Goal: Task Accomplishment & Management: Manage account settings

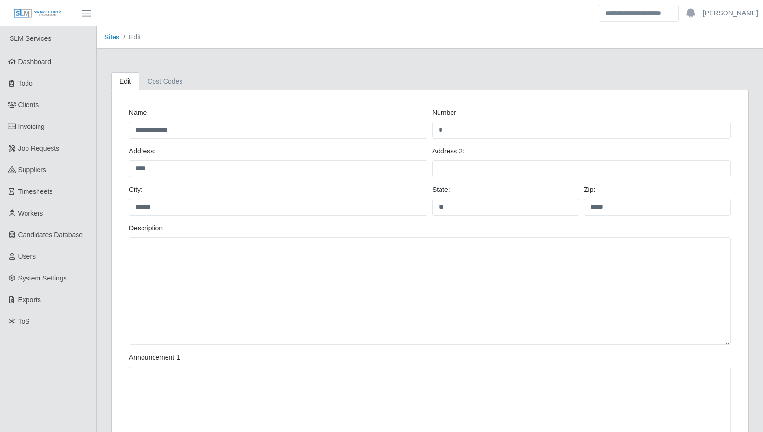
scroll to position [381, 0]
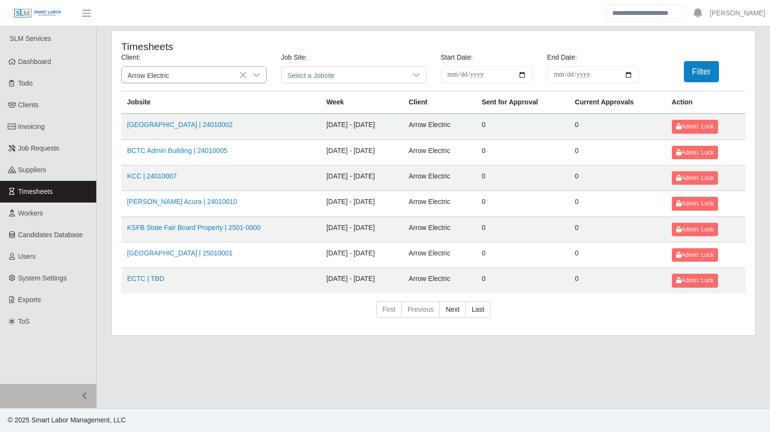
click at [256, 78] on icon at bounding box center [257, 75] width 8 height 8
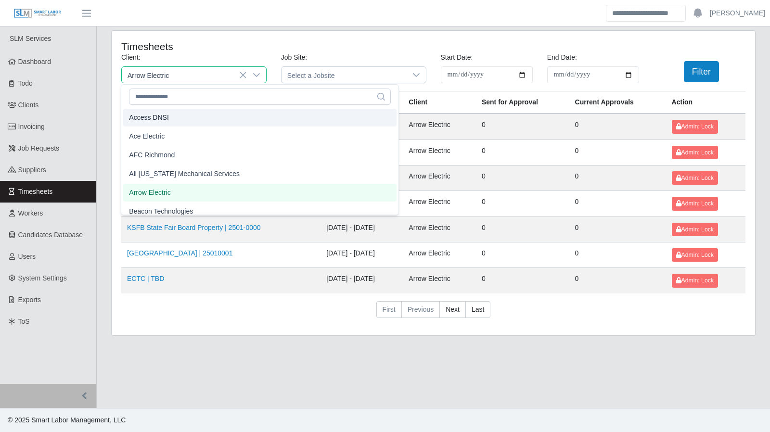
click at [175, 121] on li "Access DNSI" at bounding box center [259, 118] width 273 height 18
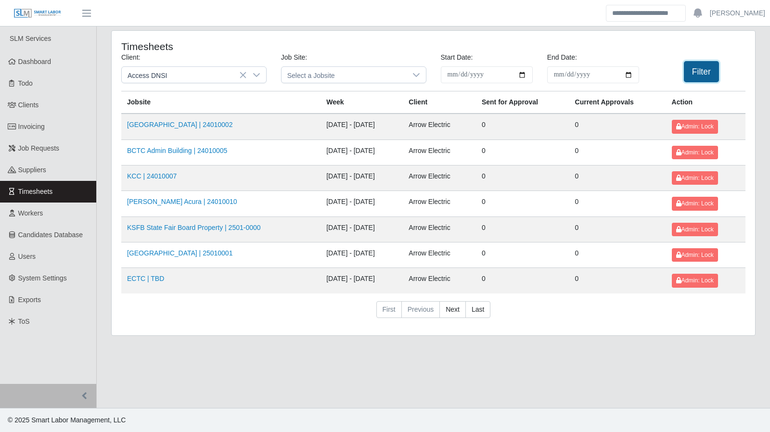
click at [692, 81] on button "Filter" at bounding box center [701, 71] width 35 height 21
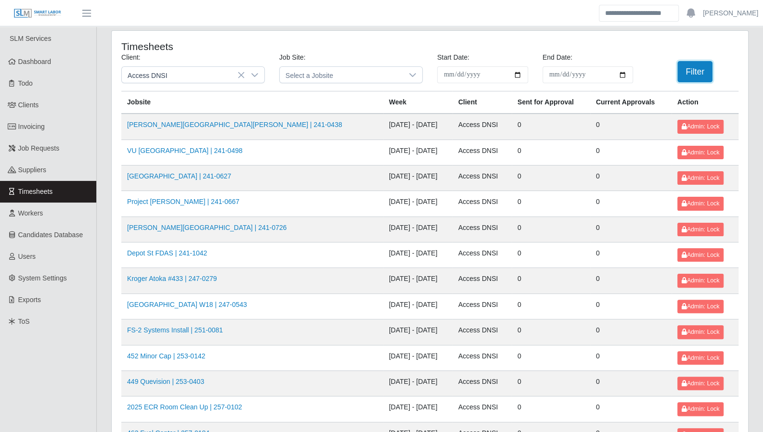
scroll to position [0, 0]
click at [256, 76] on icon at bounding box center [255, 75] width 8 height 8
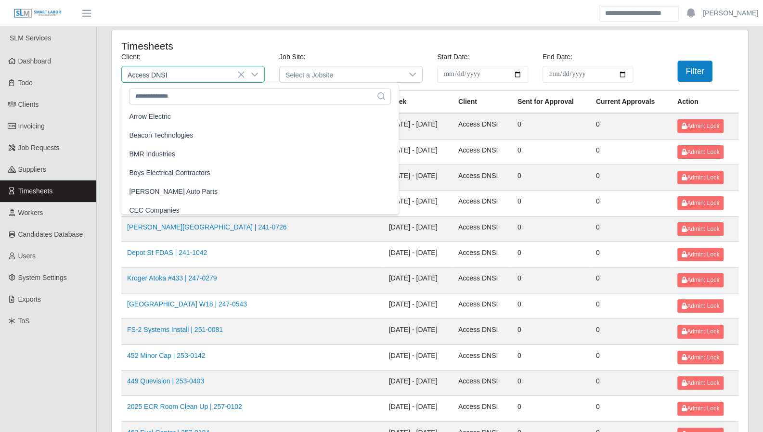
scroll to position [76, 0]
click at [177, 154] on li "BMR Industries" at bounding box center [259, 154] width 273 height 18
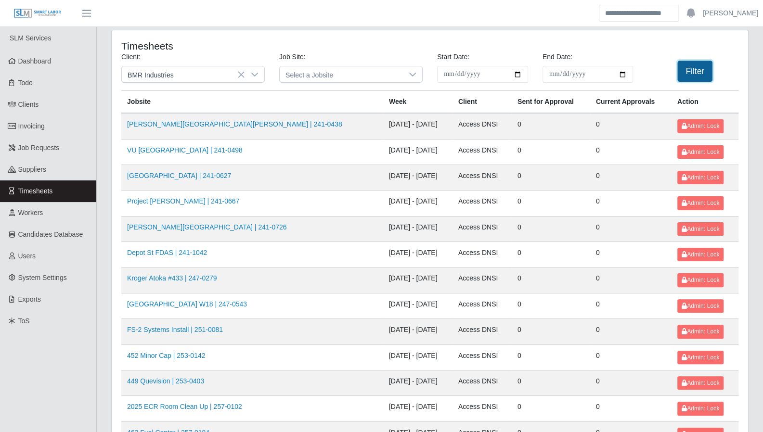
click at [691, 77] on button "Filter" at bounding box center [694, 71] width 35 height 21
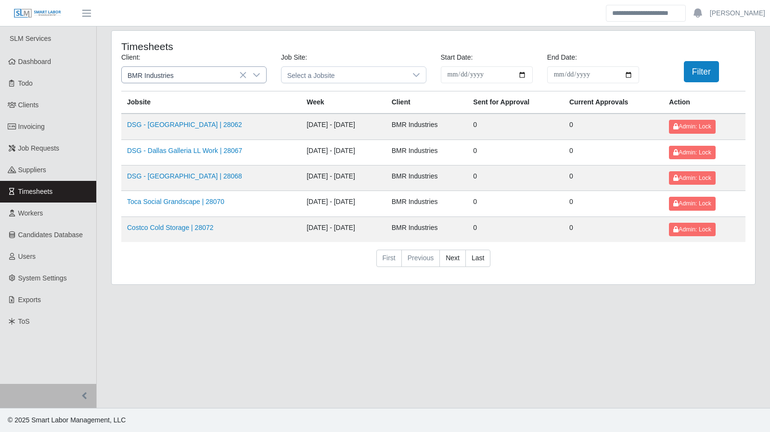
click at [257, 69] on div at bounding box center [256, 75] width 19 height 16
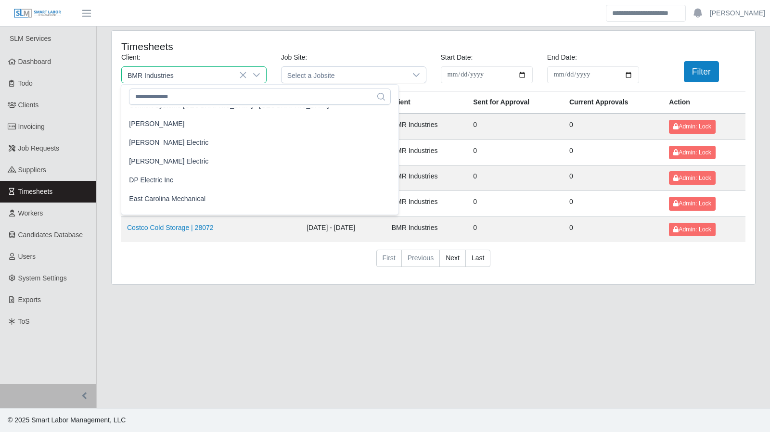
scroll to position [334, 0]
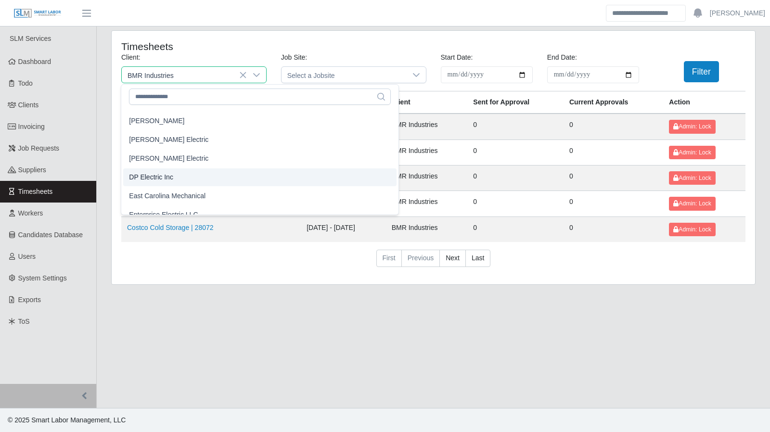
click at [187, 184] on li "DP Electric Inc" at bounding box center [259, 177] width 273 height 18
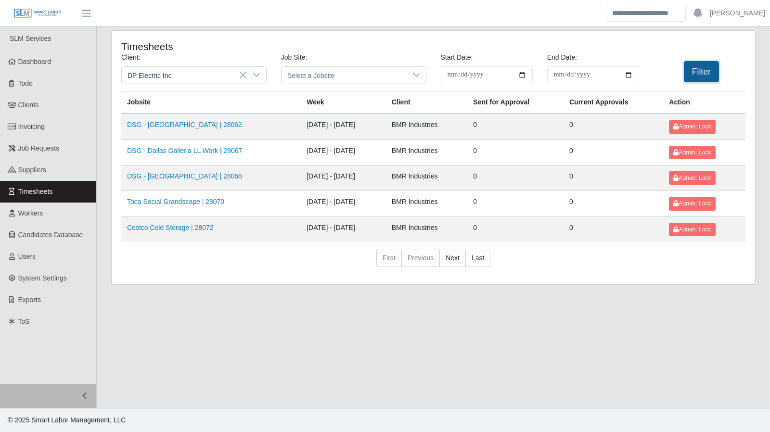
click at [703, 77] on button "Filter" at bounding box center [701, 71] width 35 height 21
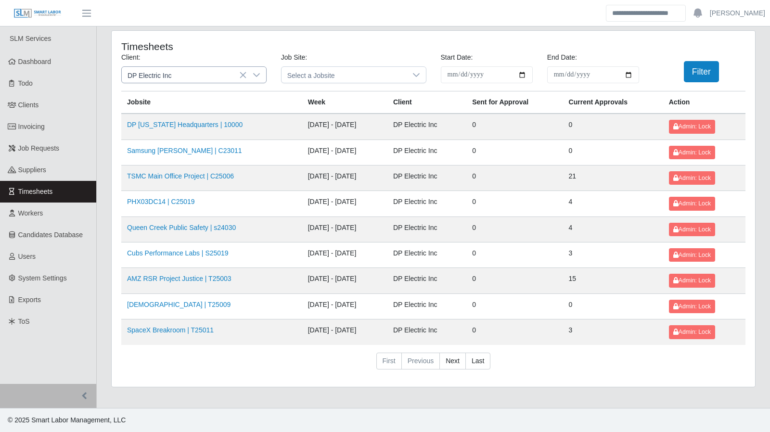
click at [257, 74] on icon at bounding box center [257, 75] width 8 height 8
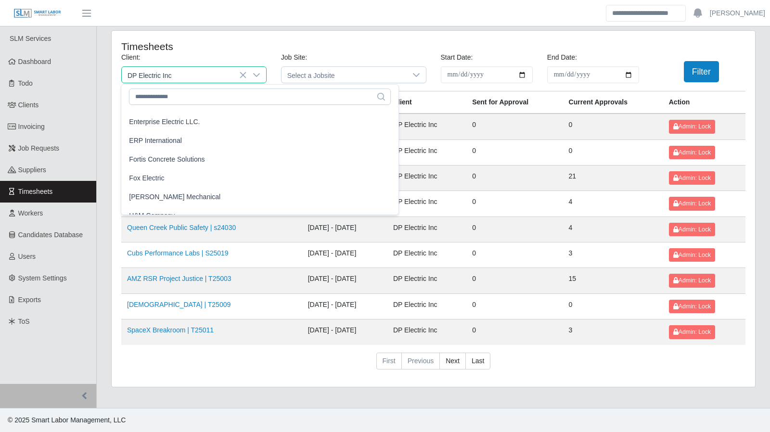
scroll to position [428, 0]
click at [195, 194] on span "[PERSON_NAME] Mechanical" at bounding box center [174, 197] width 91 height 10
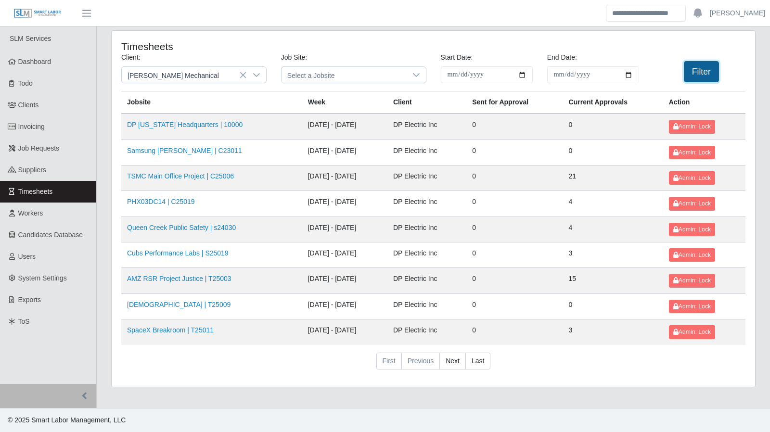
click at [704, 74] on button "Filter" at bounding box center [701, 71] width 35 height 21
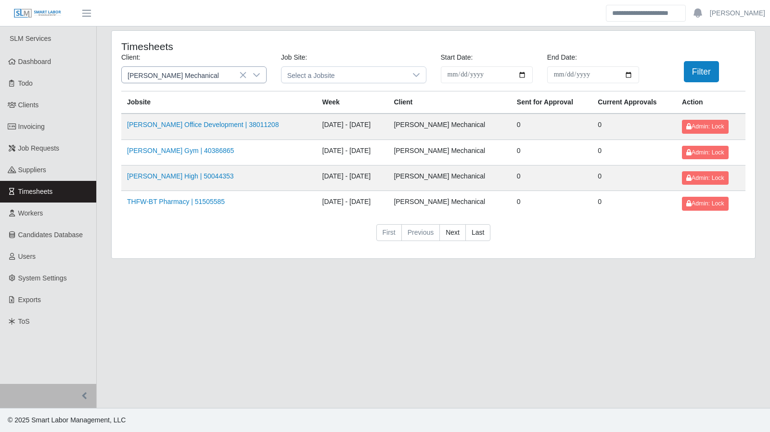
click at [253, 76] on icon at bounding box center [257, 75] width 8 height 8
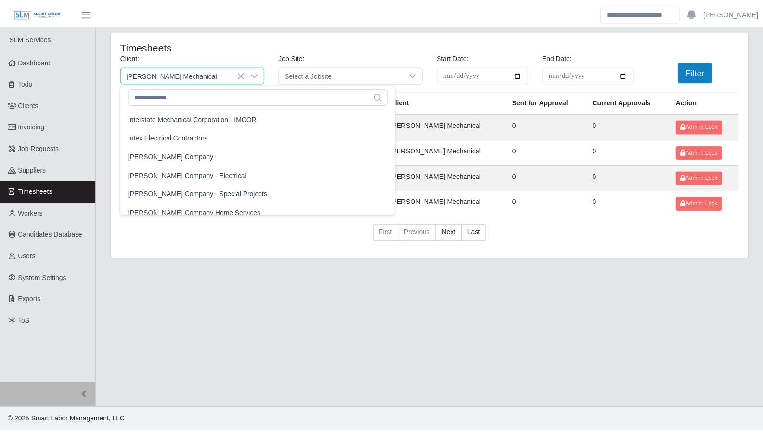
scroll to position [600, 0]
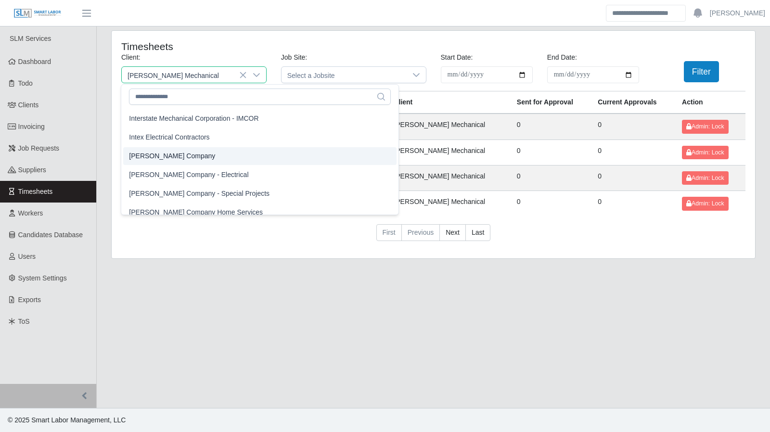
click at [217, 162] on li "[PERSON_NAME] Company" at bounding box center [259, 156] width 273 height 18
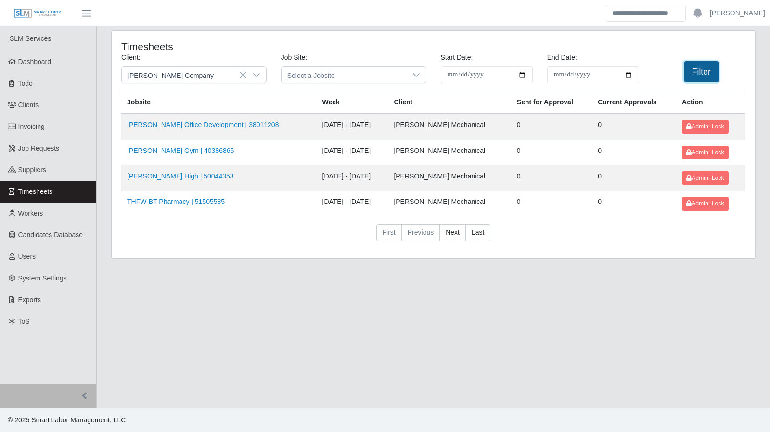
click at [699, 69] on button "Filter" at bounding box center [701, 71] width 35 height 21
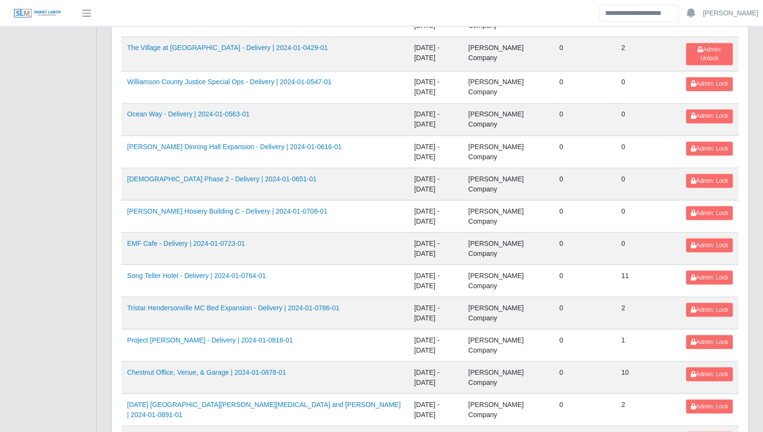
scroll to position [1019, 0]
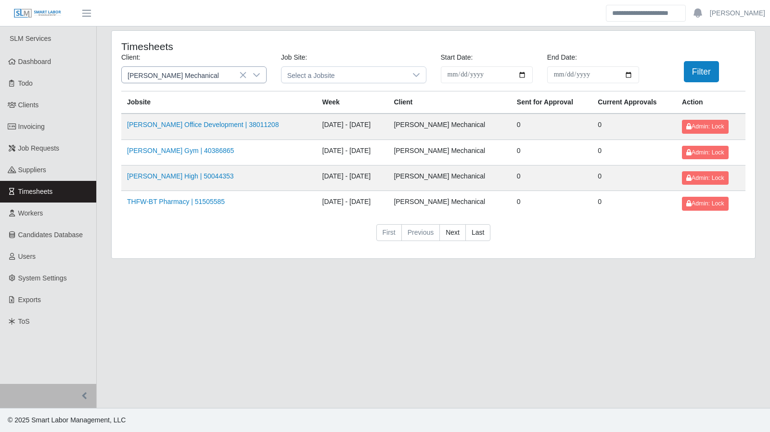
click at [265, 76] on div at bounding box center [256, 75] width 19 height 16
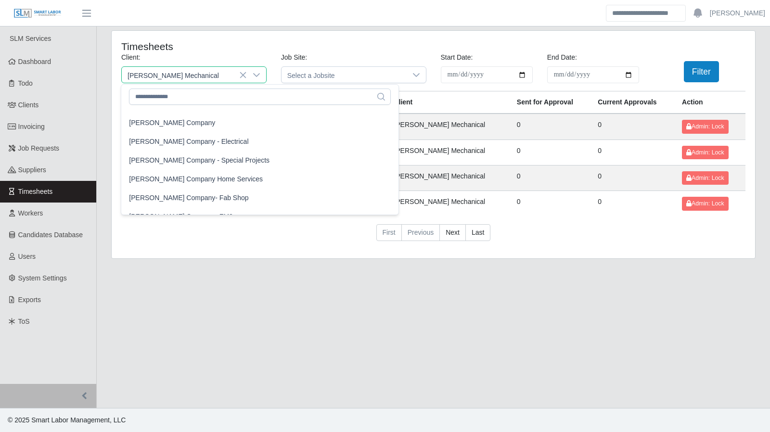
scroll to position [635, 0]
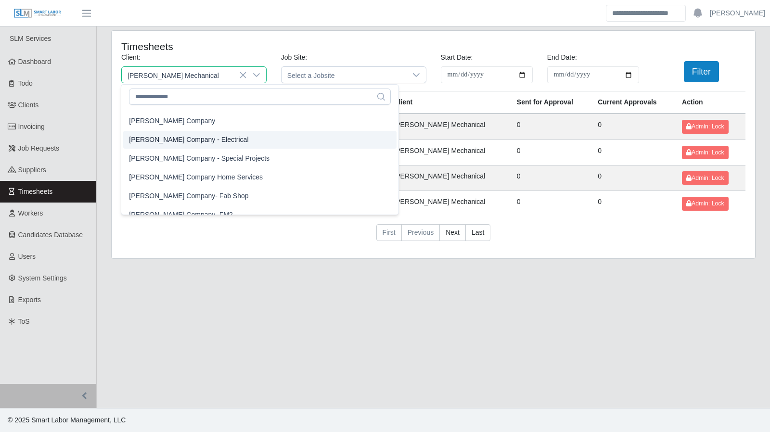
click at [206, 143] on li "Lee Company - Electrical" at bounding box center [259, 140] width 273 height 18
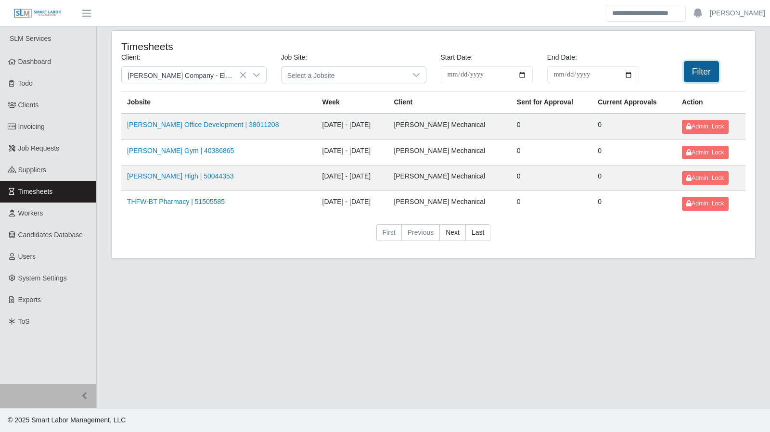
click at [697, 66] on button "Filter" at bounding box center [701, 71] width 35 height 21
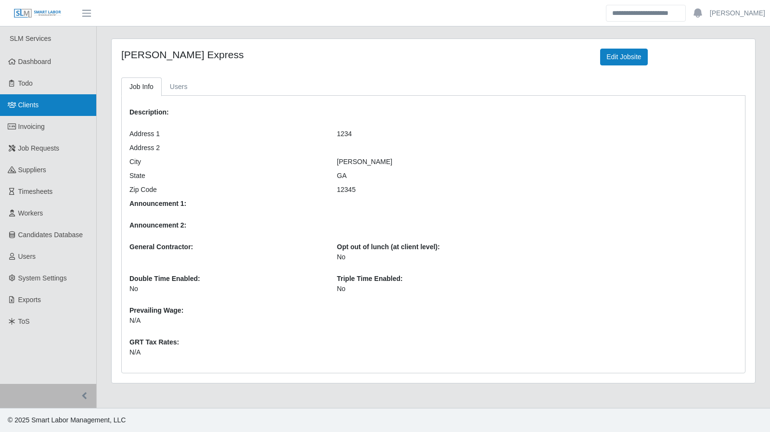
click at [47, 112] on link "Clients" at bounding box center [48, 105] width 96 height 22
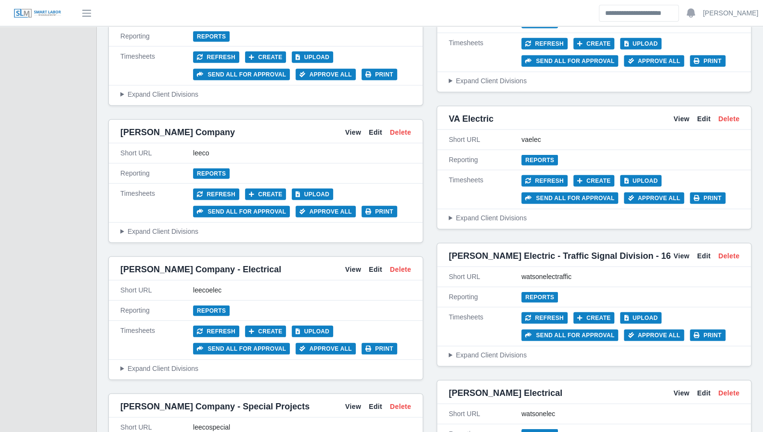
scroll to position [3856, 0]
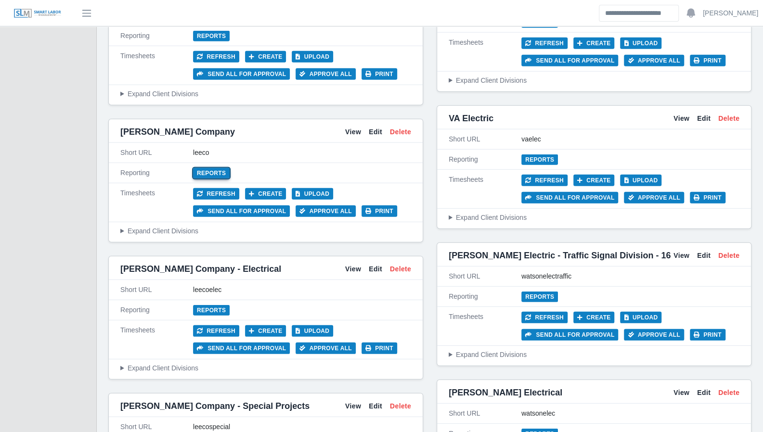
click at [214, 168] on link "Reports" at bounding box center [211, 173] width 37 height 11
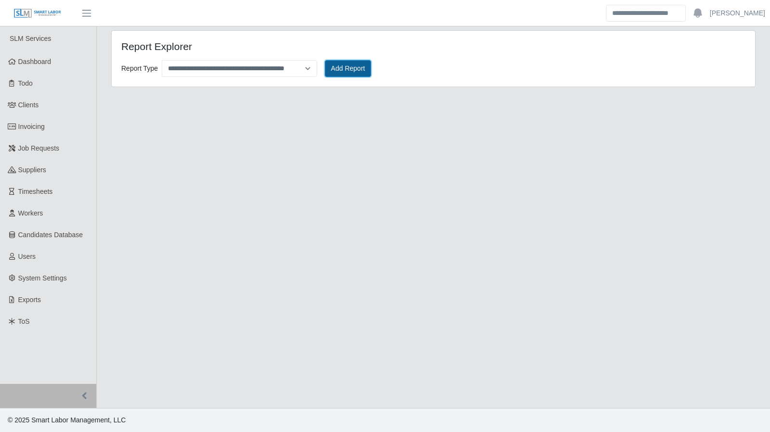
click at [333, 66] on button "Add Report" at bounding box center [348, 68] width 47 height 17
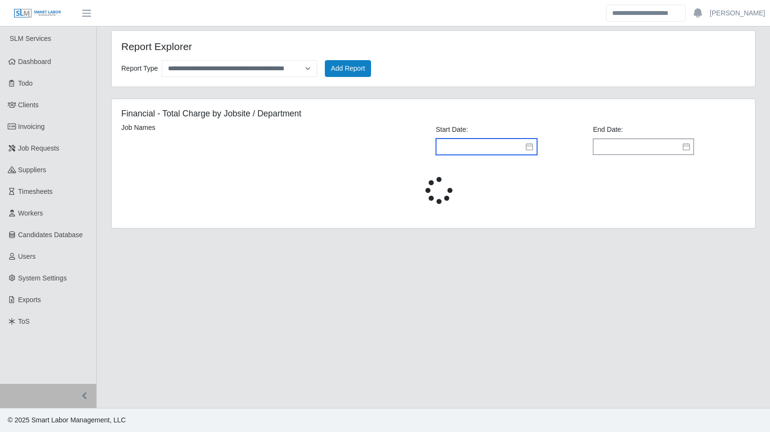
click at [447, 146] on input "text" at bounding box center [486, 147] width 101 height 16
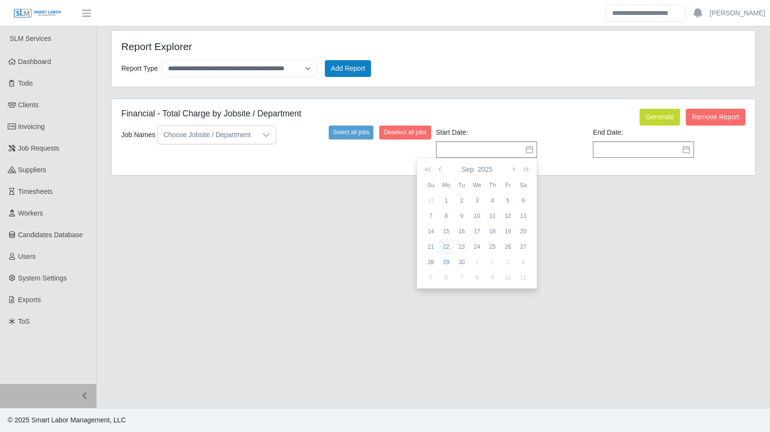
click at [445, 244] on div "22" at bounding box center [445, 247] width 15 height 9
type input "**********"
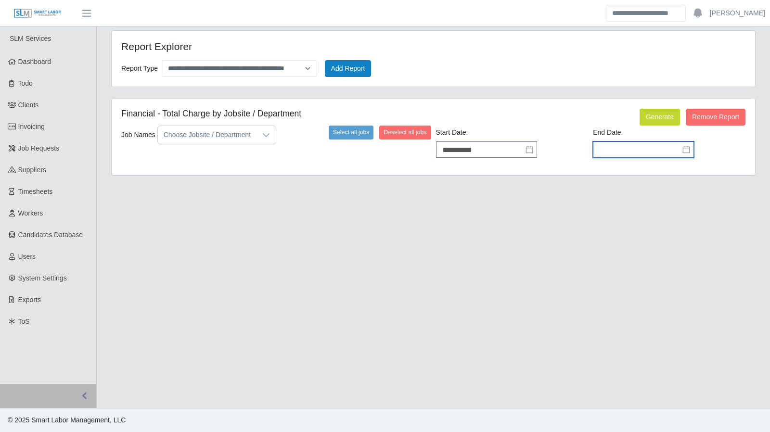
click at [613, 154] on input "text" at bounding box center [643, 149] width 101 height 16
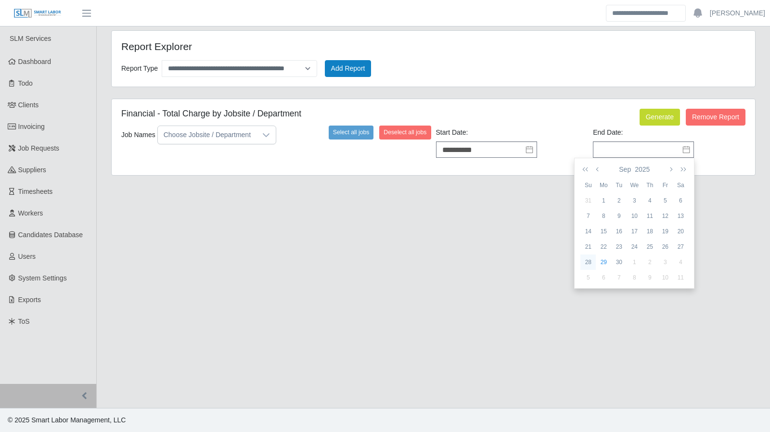
click at [591, 264] on div "28" at bounding box center [587, 262] width 15 height 9
type input "**********"
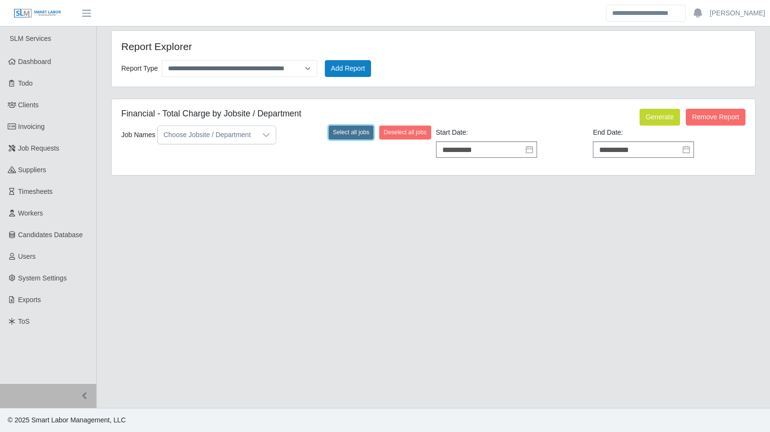
click at [345, 132] on button "Select all jobs" at bounding box center [351, 132] width 45 height 13
click at [648, 115] on button "Generate" at bounding box center [660, 117] width 40 height 17
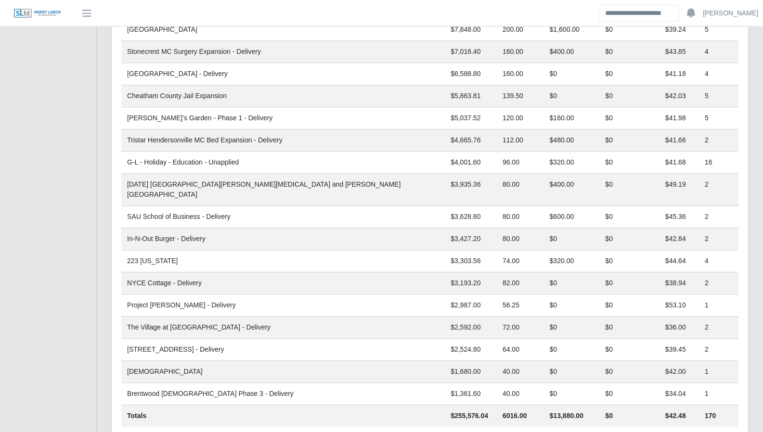
scroll to position [570, 0]
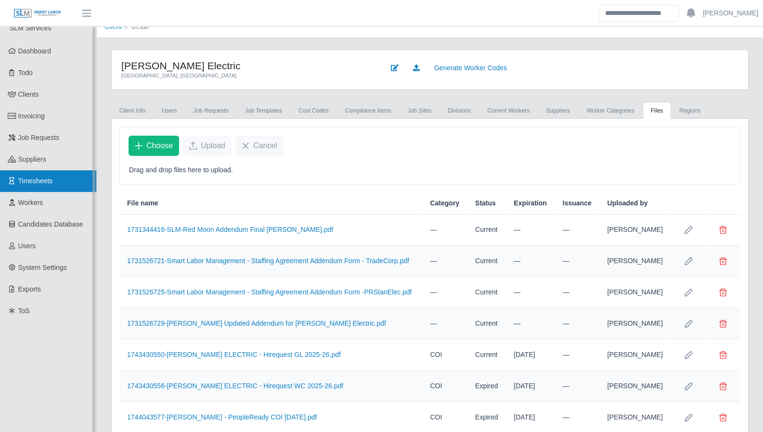
scroll to position [10, 0]
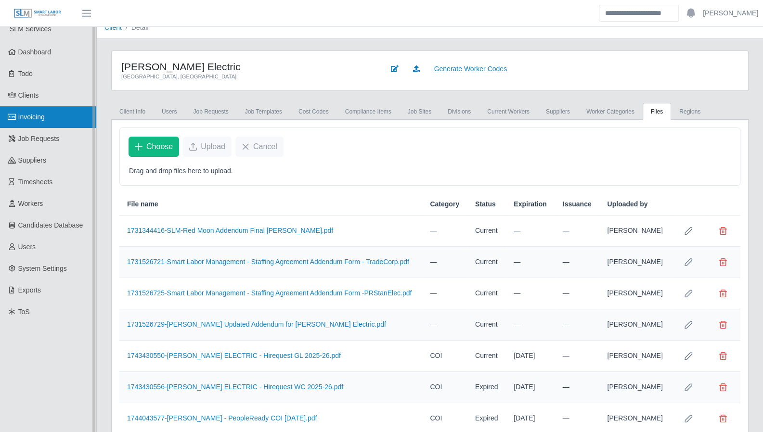
click at [38, 114] on span "Invoicing" at bounding box center [31, 117] width 26 height 8
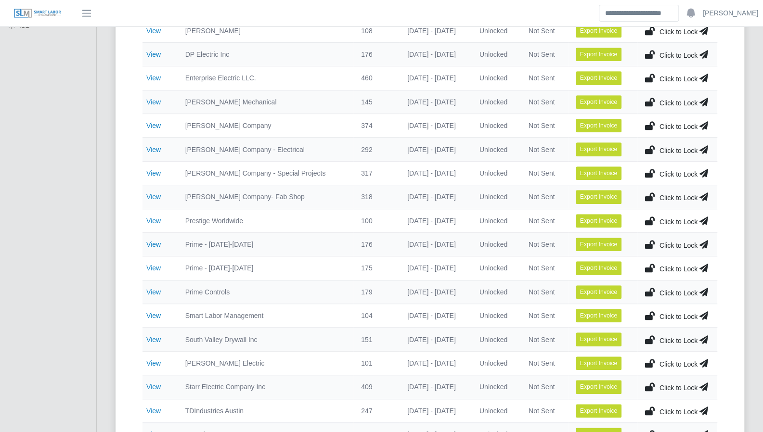
scroll to position [296, 0]
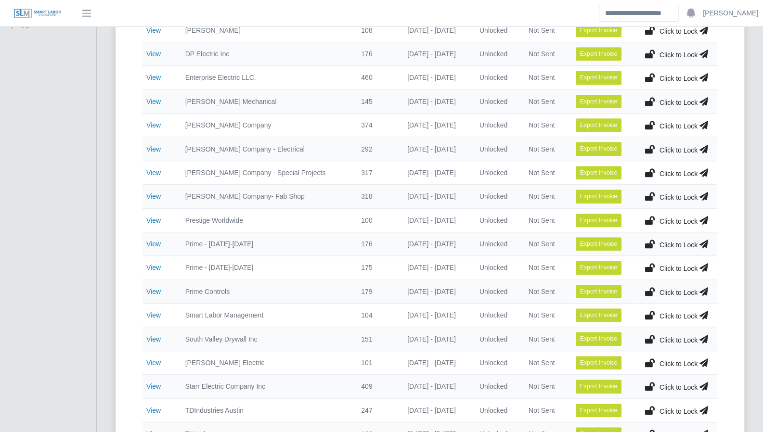
click at [149, 127] on td "View" at bounding box center [159, 126] width 35 height 24
click at [151, 124] on link "View" at bounding box center [153, 125] width 14 height 8
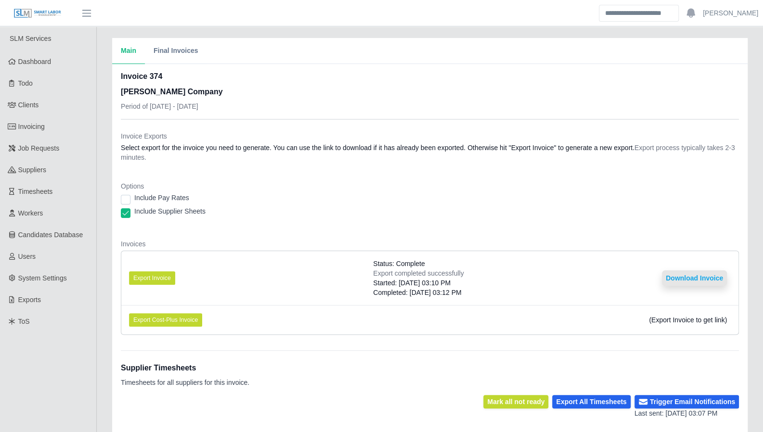
click at [700, 283] on button "Download Invoice" at bounding box center [694, 277] width 65 height 15
click at [679, 274] on button "Download Invoice" at bounding box center [694, 277] width 65 height 15
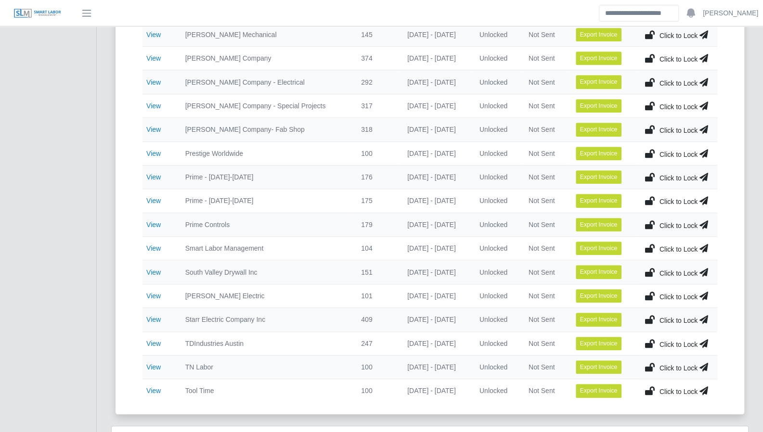
scroll to position [366, 0]
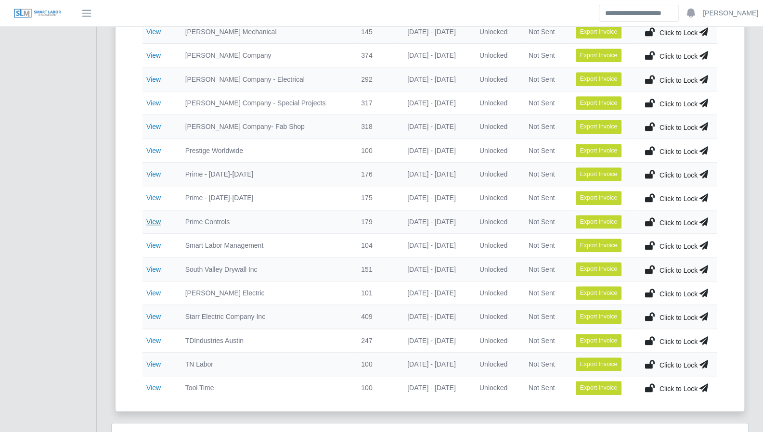
click at [153, 218] on link "View" at bounding box center [153, 222] width 14 height 8
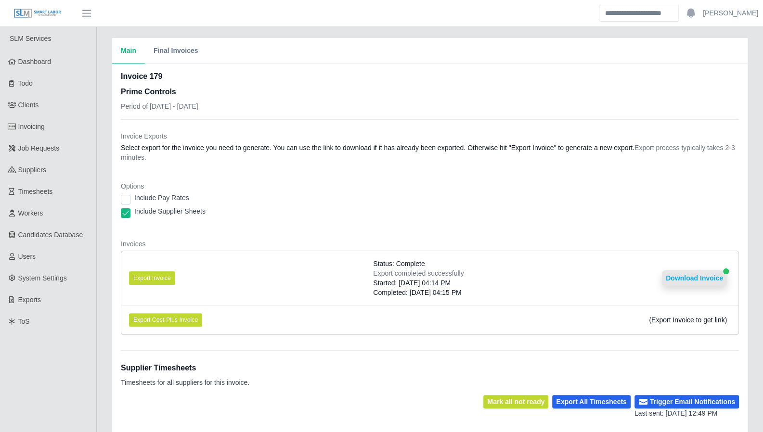
click at [710, 282] on button "Download Invoice" at bounding box center [694, 277] width 65 height 15
click at [679, 9] on input "Search" at bounding box center [639, 13] width 80 height 17
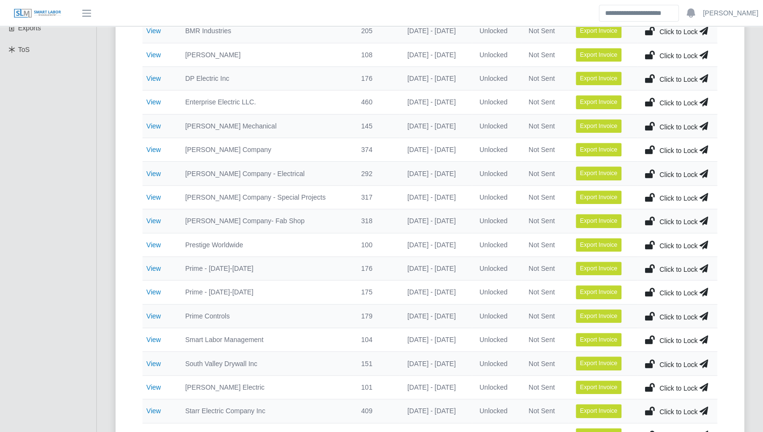
scroll to position [272, 0]
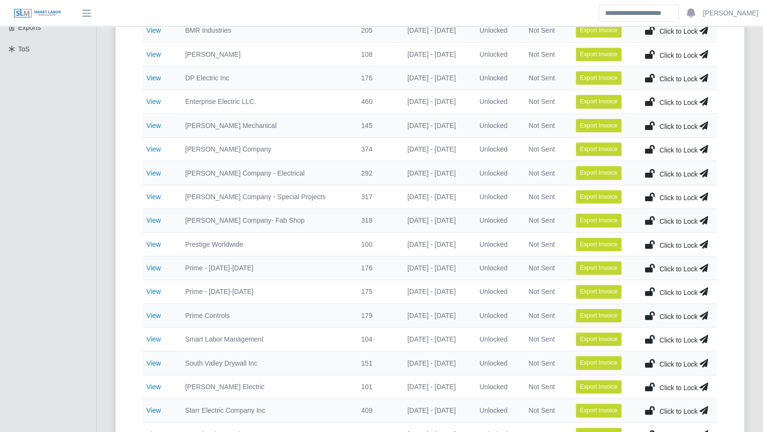
click at [154, 104] on td "View" at bounding box center [159, 102] width 35 height 24
click at [153, 103] on link "View" at bounding box center [153, 102] width 14 height 8
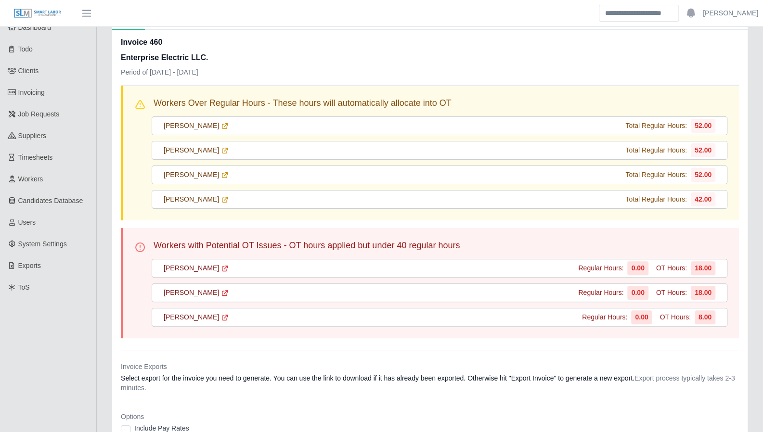
scroll to position [27, 0]
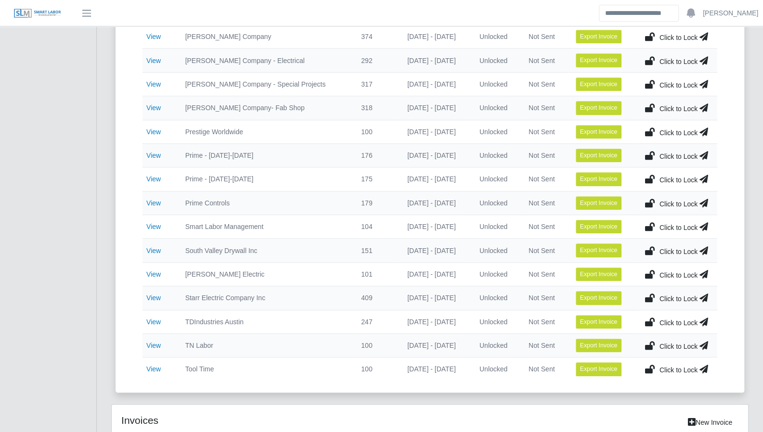
scroll to position [385, 0]
click at [154, 246] on link "View" at bounding box center [153, 250] width 14 height 8
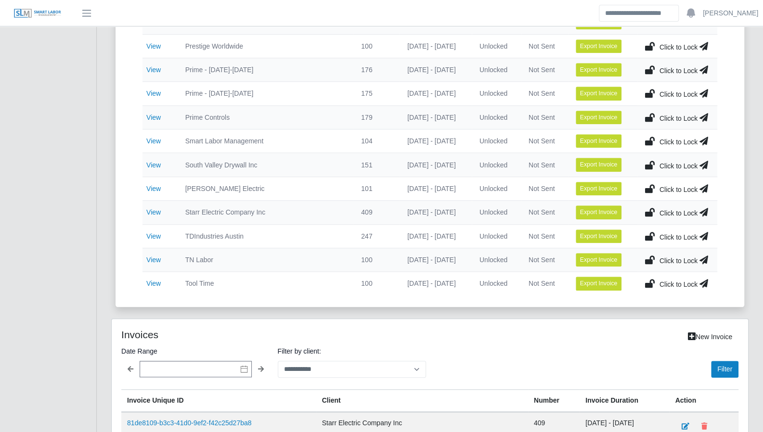
scroll to position [471, 0]
click at [158, 184] on link "View" at bounding box center [153, 188] width 14 height 8
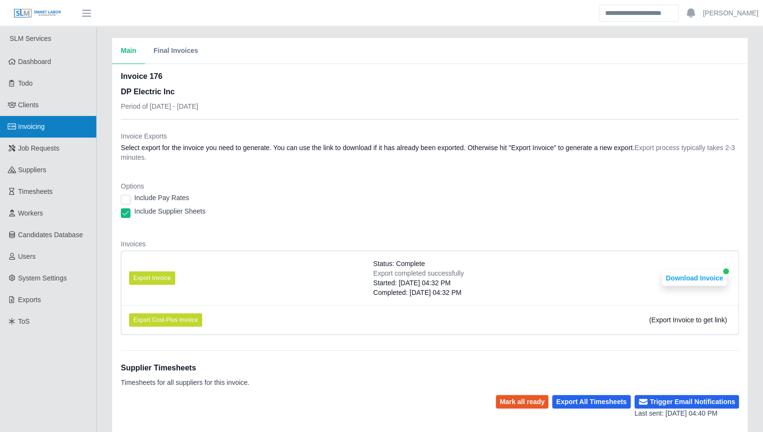
click at [52, 125] on link "Invoicing" at bounding box center [48, 127] width 96 height 22
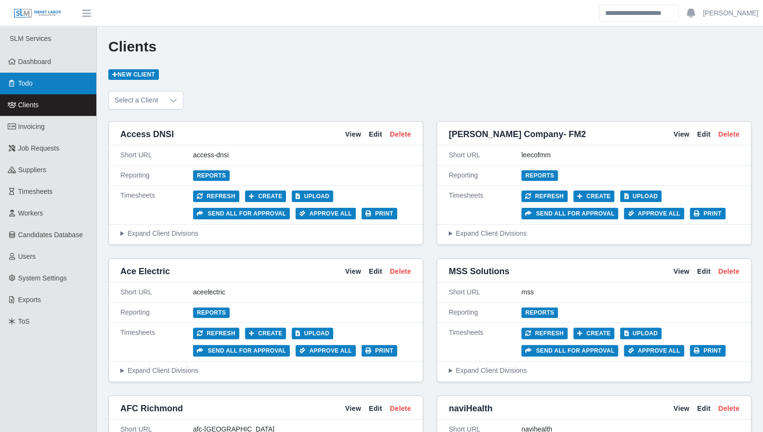
click at [34, 89] on link "Todo" at bounding box center [48, 84] width 96 height 22
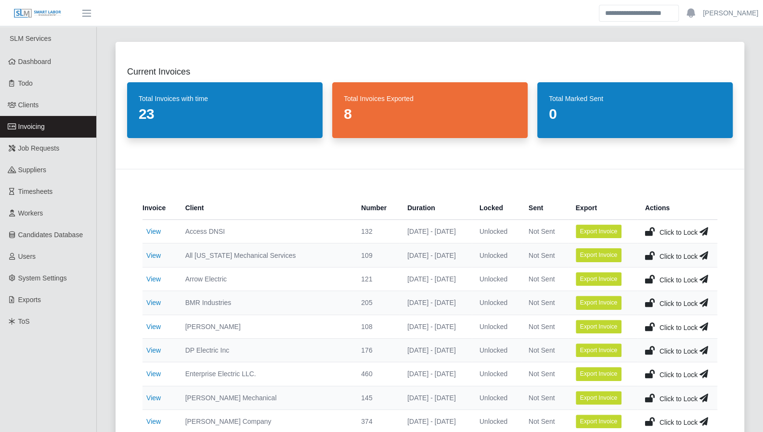
click at [161, 231] on link "View" at bounding box center [153, 232] width 14 height 8
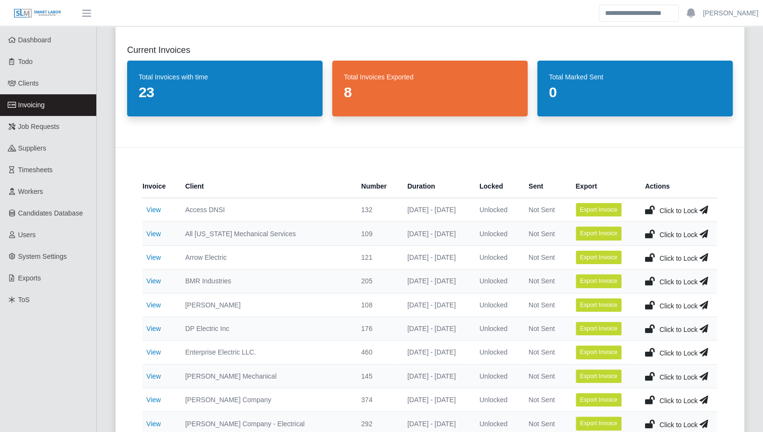
scroll to position [23, 0]
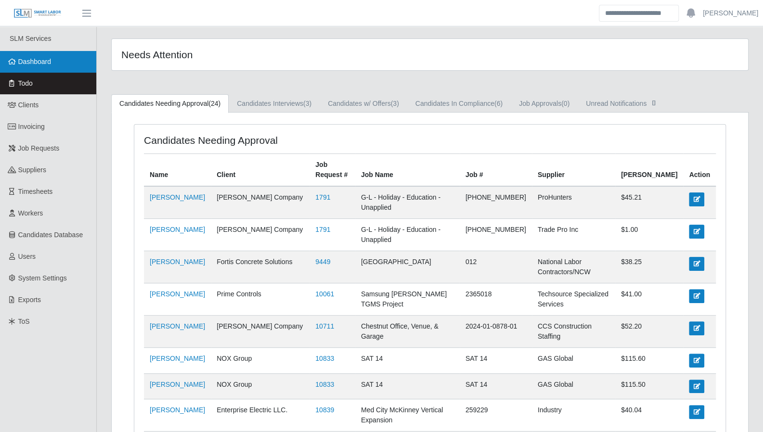
click at [38, 62] on span "Dashboard" at bounding box center [34, 62] width 33 height 8
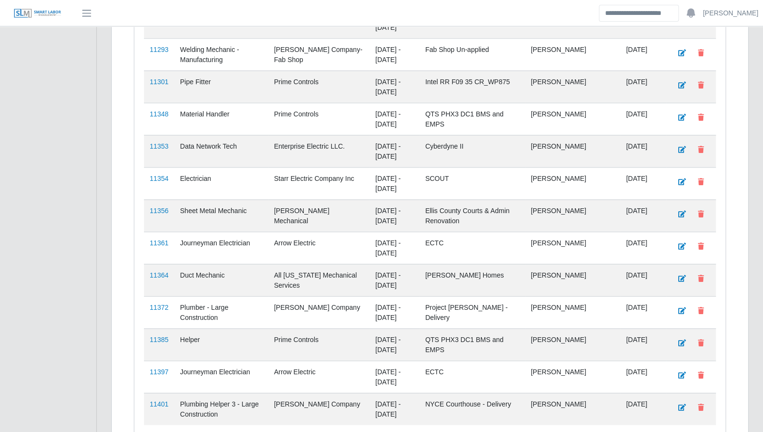
scroll to position [1229, 0]
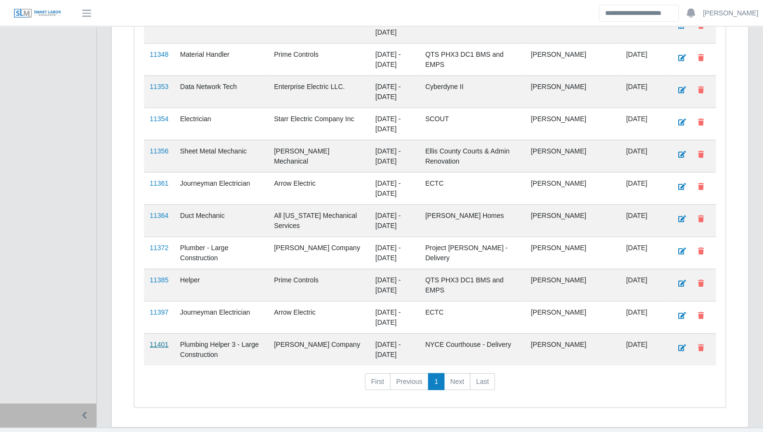
click at [154, 341] on link "11401" at bounding box center [159, 345] width 19 height 8
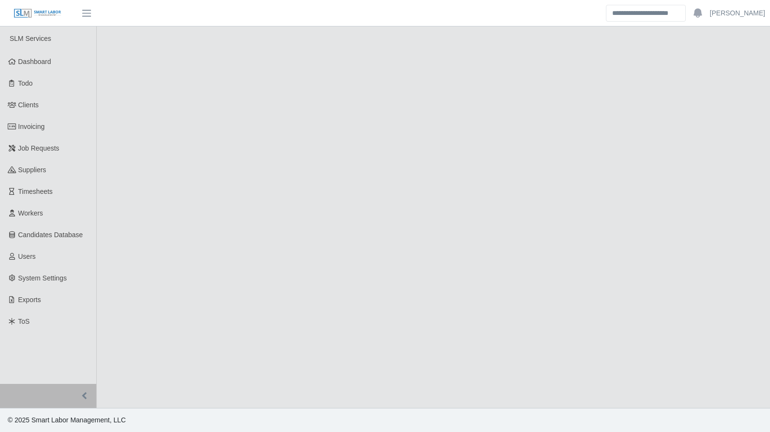
select select "****"
